Goal: Task Accomplishment & Management: Manage account settings

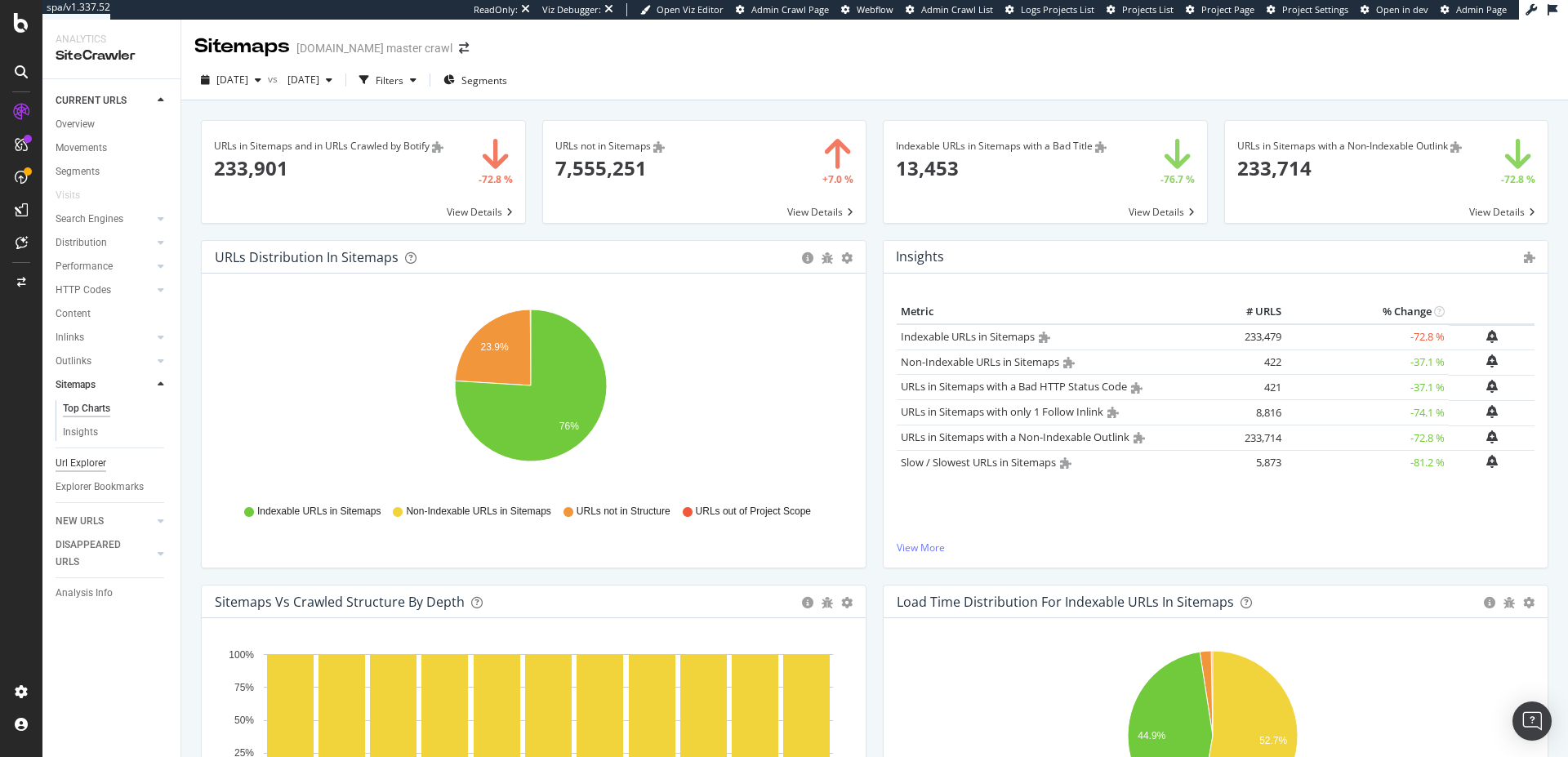
click at [75, 460] on div "Url Explorer" at bounding box center [80, 463] width 51 height 17
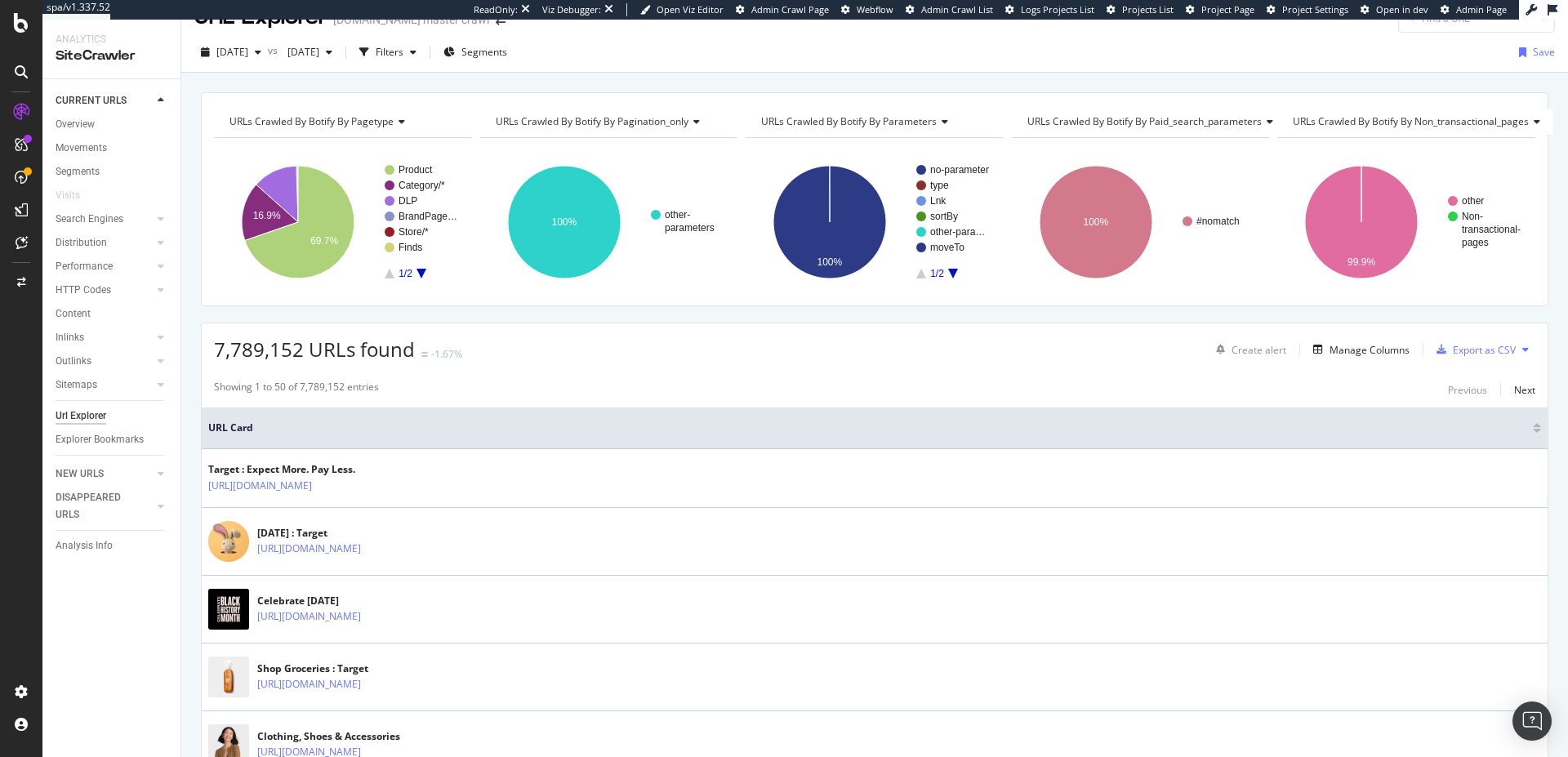
scroll to position [52, 0]
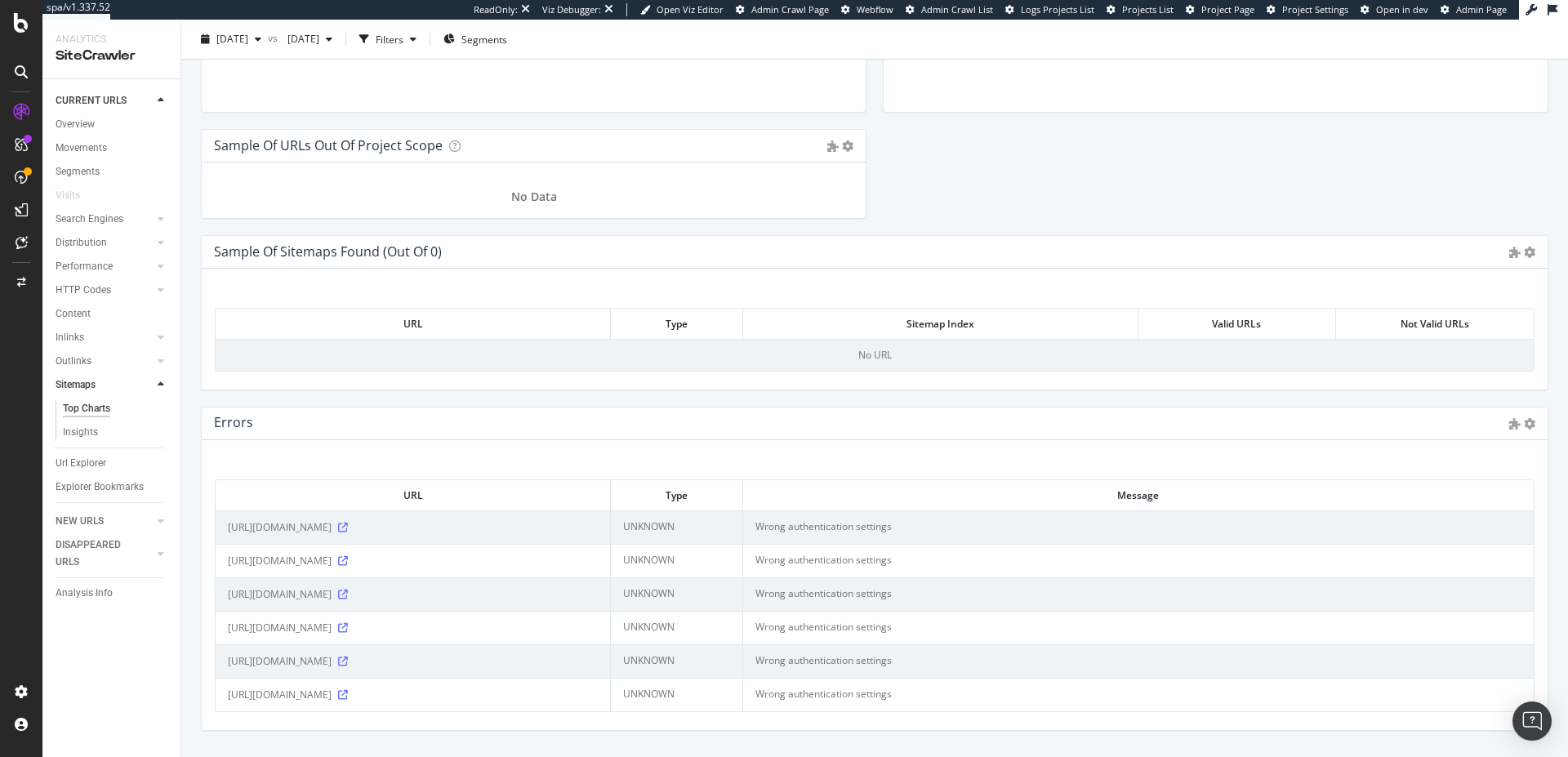
scroll to position [1882, 0]
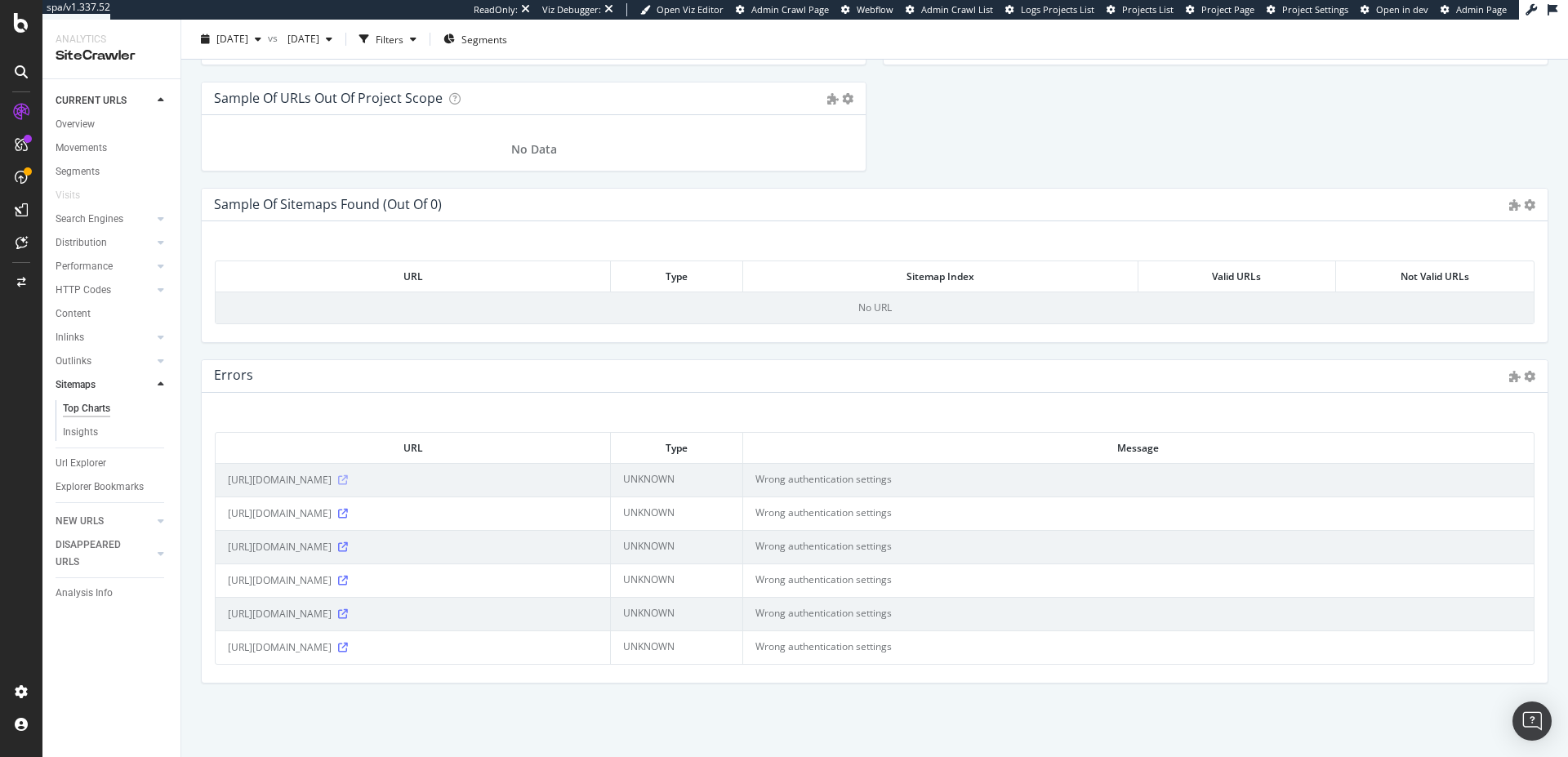
click at [348, 482] on icon at bounding box center [342, 480] width 9 height 9
drag, startPoint x: 800, startPoint y: 484, endPoint x: 863, endPoint y: 484, distance: 63.0
click at [863, 484] on td "Wrong authentication settings" at bounding box center [1138, 480] width 791 height 34
click at [348, 485] on icon at bounding box center [342, 480] width 9 height 9
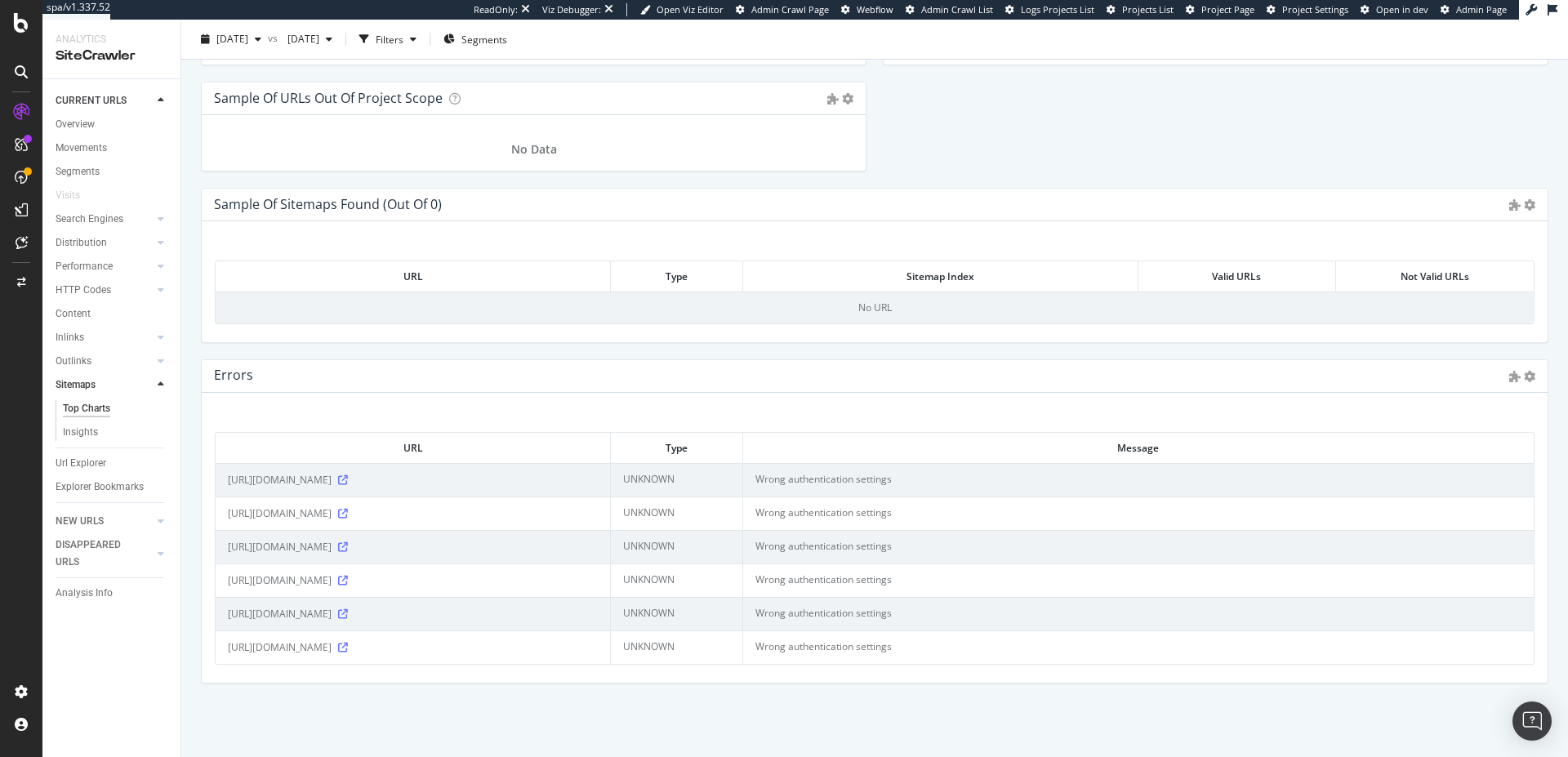
click at [697, 482] on td "UNKNOWN" at bounding box center [676, 480] width 132 height 34
drag, startPoint x: 750, startPoint y: 483, endPoint x: 882, endPoint y: 483, distance: 132.0
click at [882, 483] on td "Wrong authentication settings" at bounding box center [1138, 480] width 791 height 34
drag, startPoint x: 903, startPoint y: 483, endPoint x: 423, endPoint y: 478, distance: 480.0
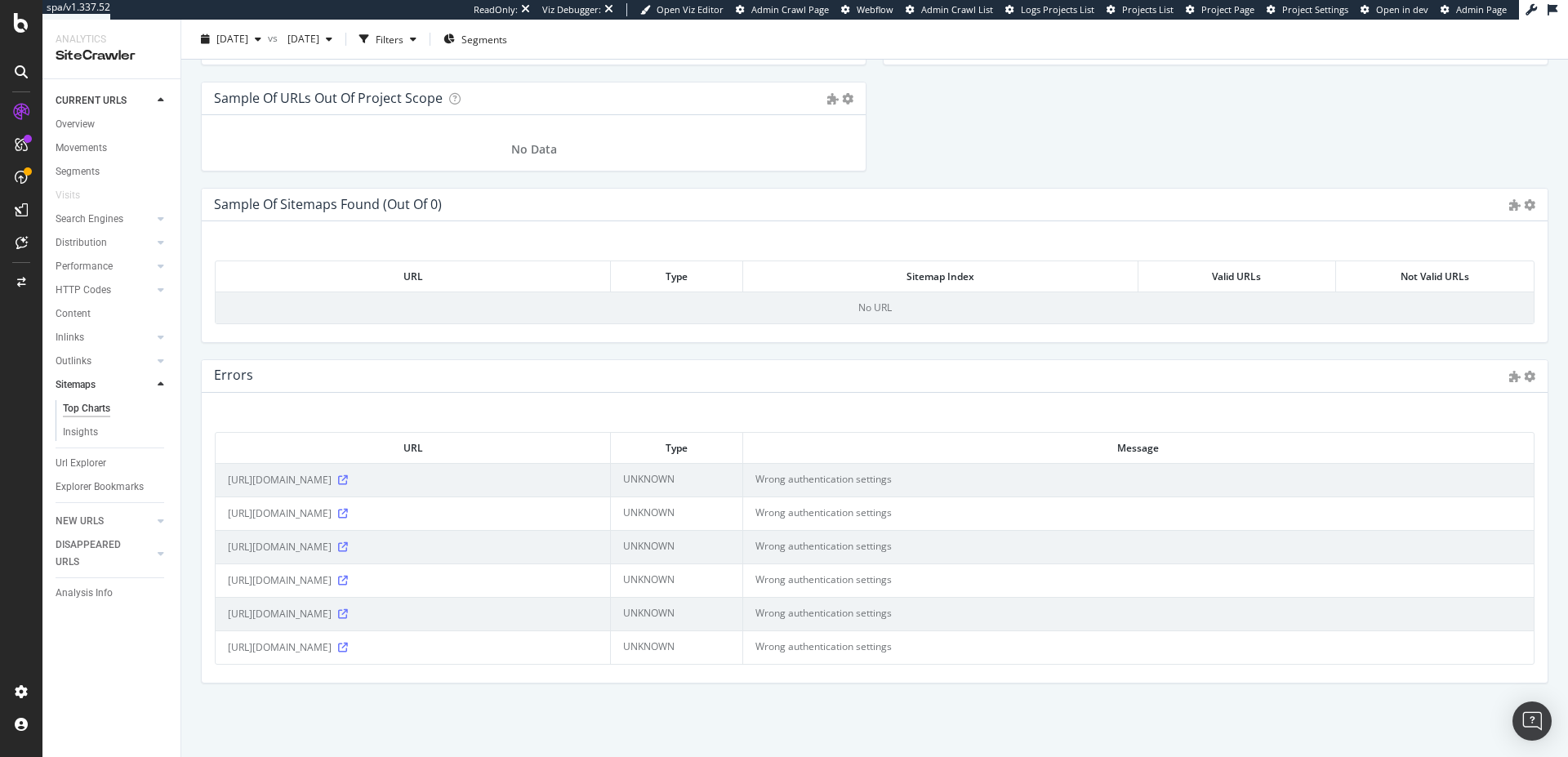
click at [423, 478] on tr "https://www.target.com/sitemap_taxonomy-categories-index.xml.gz UNKNOWN Wrong a…" at bounding box center [874, 480] width 1318 height 34
click at [331, 478] on span "https://www.target.com/sitemap_taxonomy-categories-index.xml.gz" at bounding box center [280, 479] width 104 height 16
click at [348, 517] on icon at bounding box center [342, 514] width 9 height 9
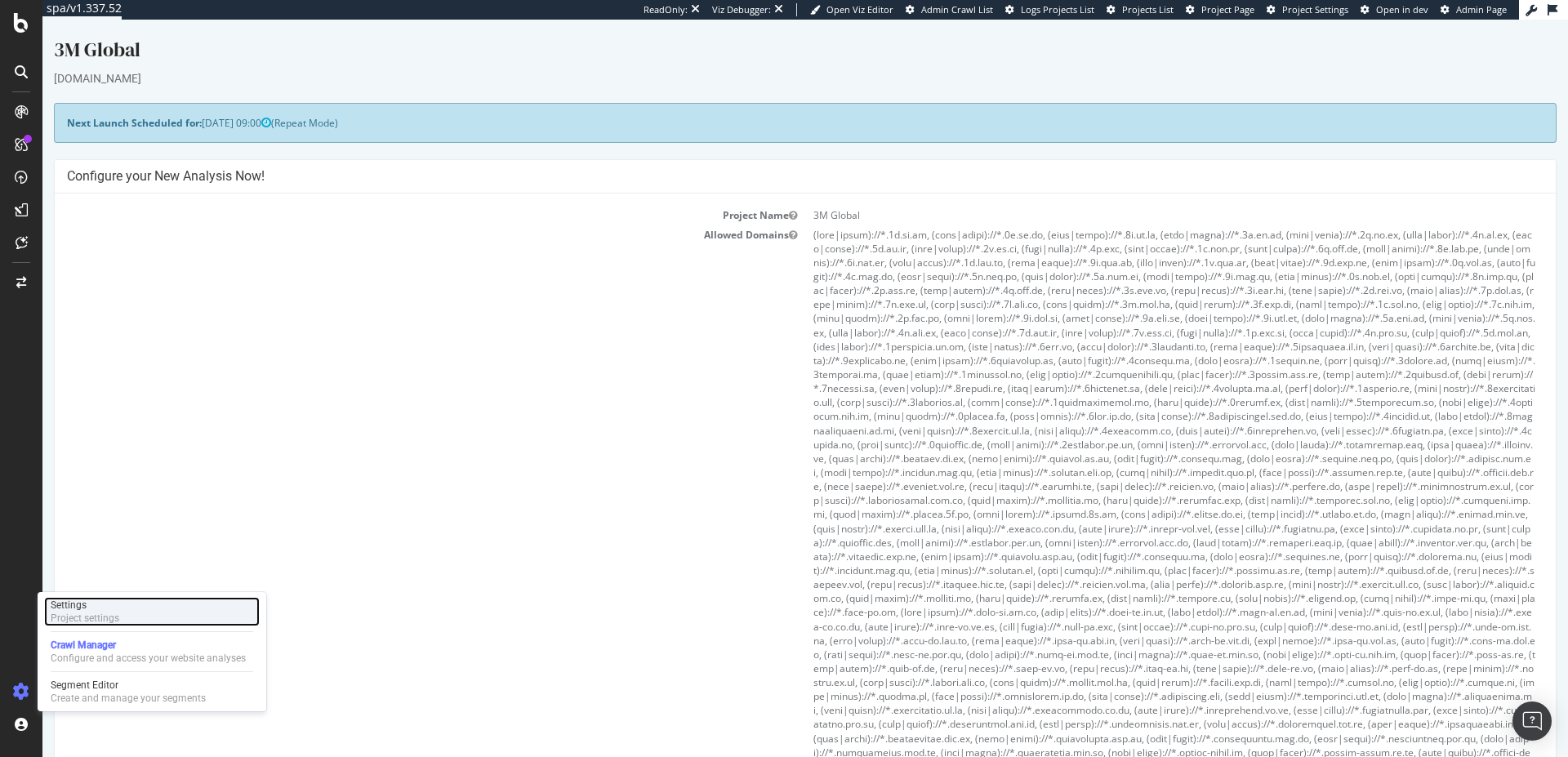
click at [92, 613] on div "Project settings" at bounding box center [84, 619] width 68 height 13
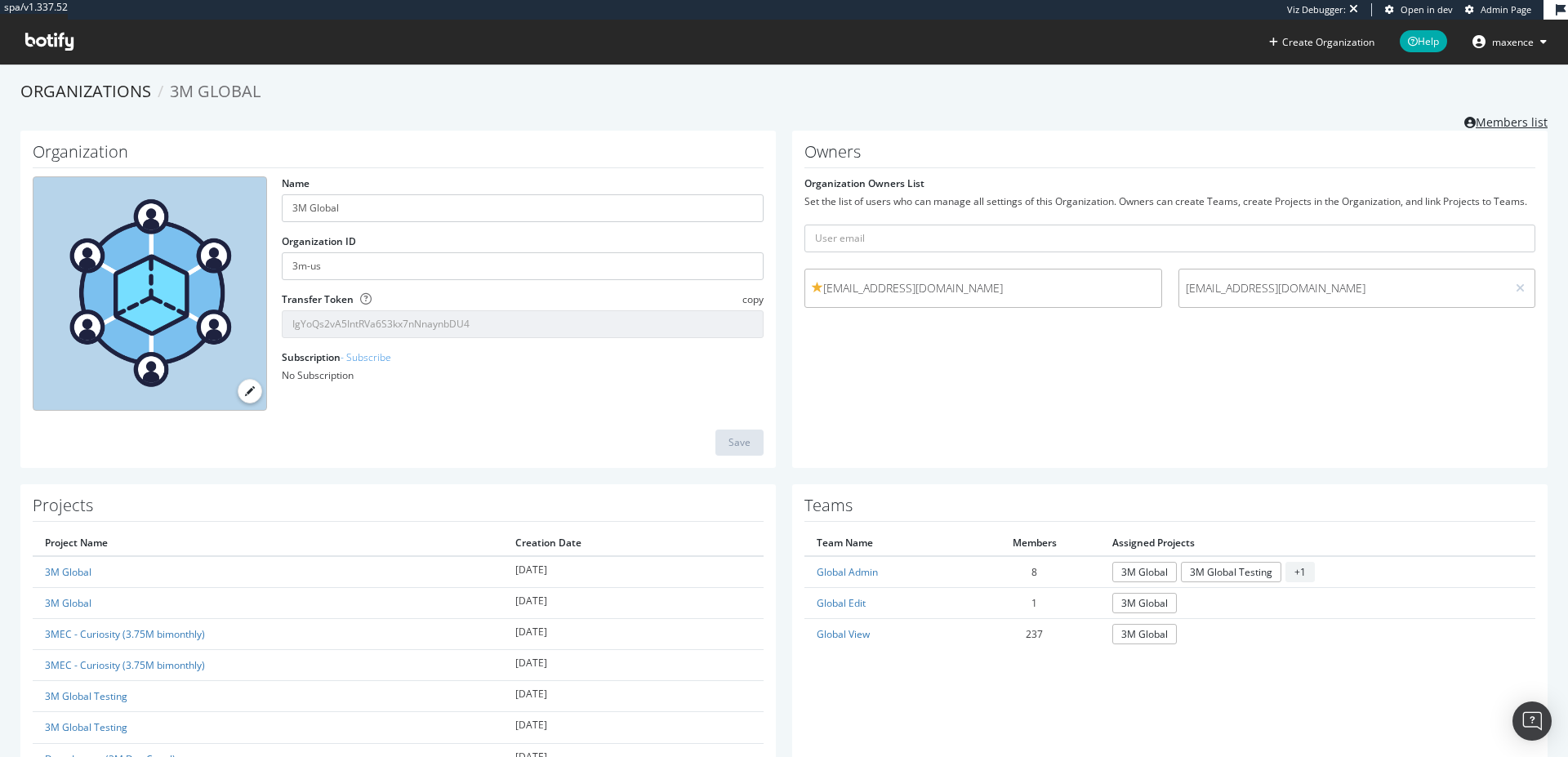
click at [1508, 122] on link "Members list" at bounding box center [1505, 121] width 83 height 21
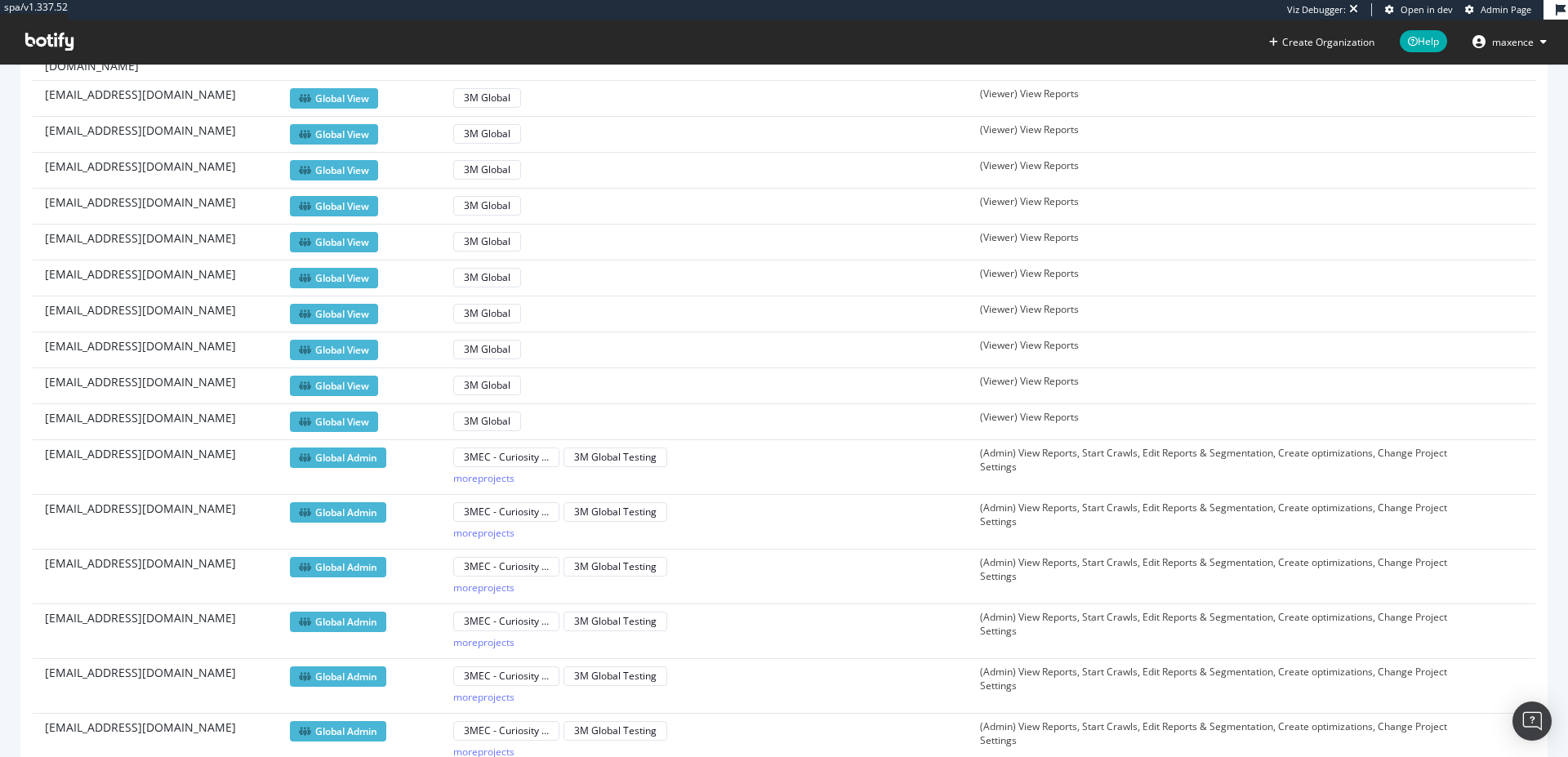
scroll to position [8581, 0]
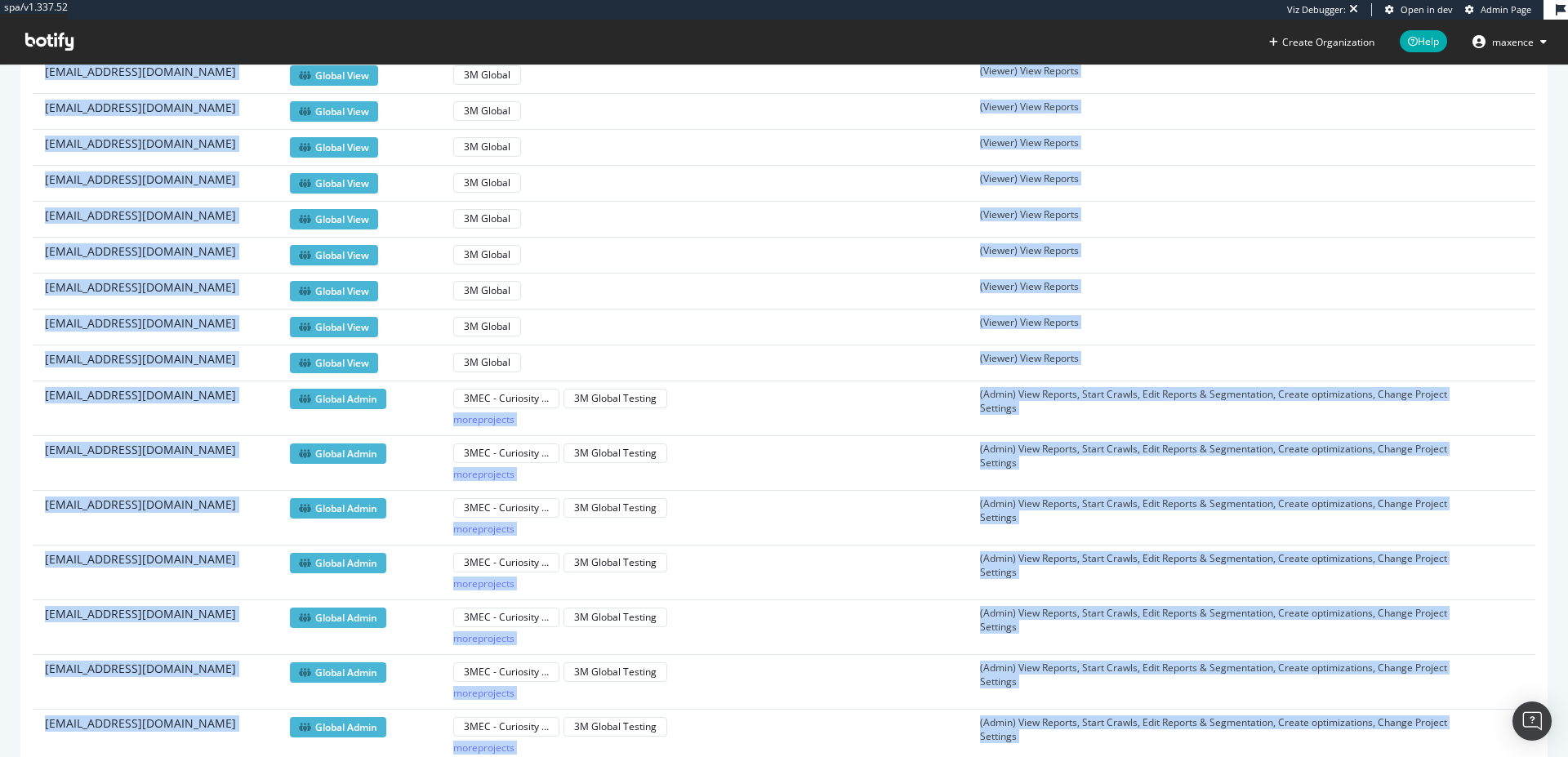
drag, startPoint x: 23, startPoint y: 671, endPoint x: 698, endPoint y: 681, distance: 675.1
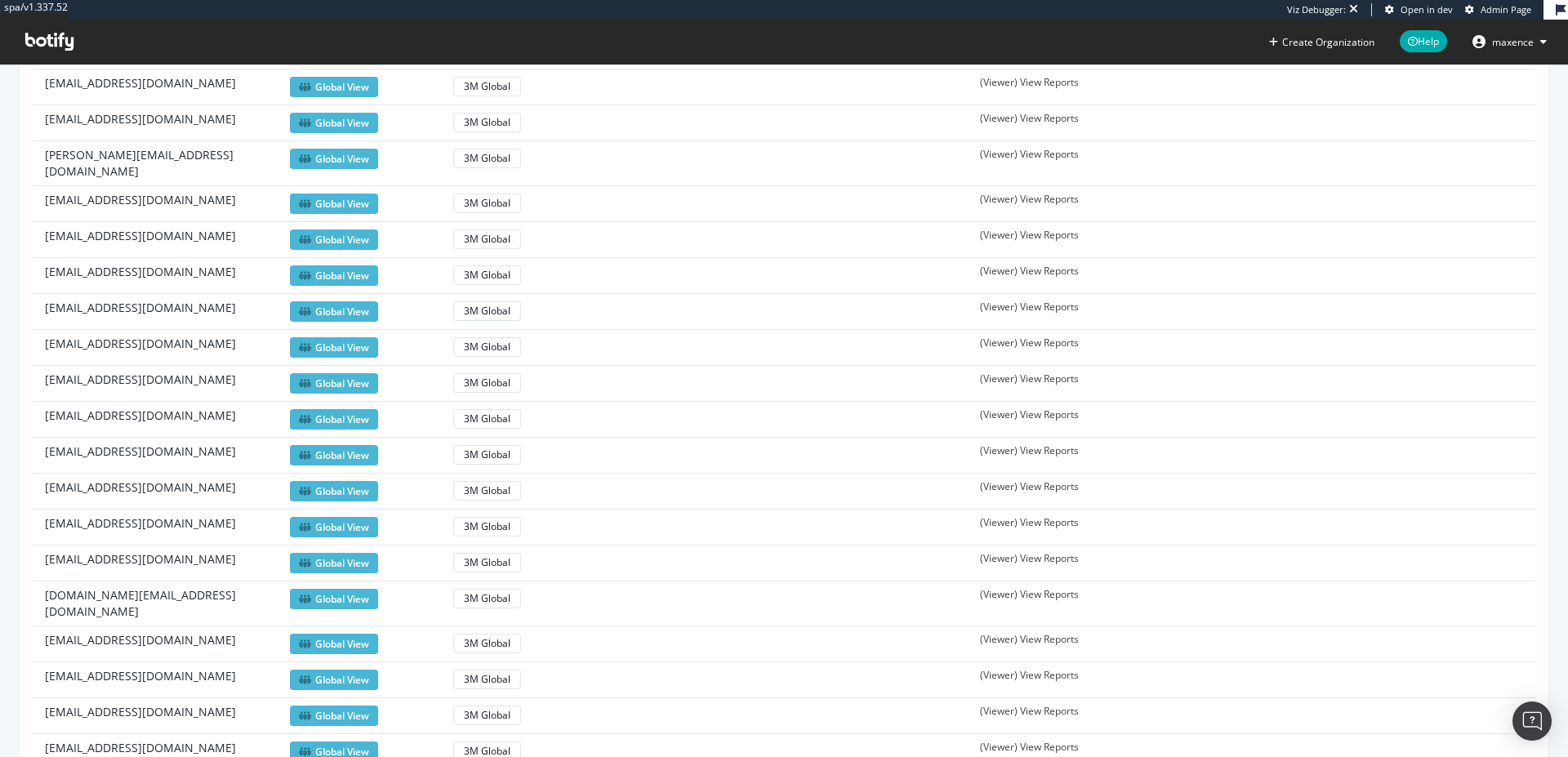
scroll to position [7693, 0]
